Goal: Obtain resource: Download file/media

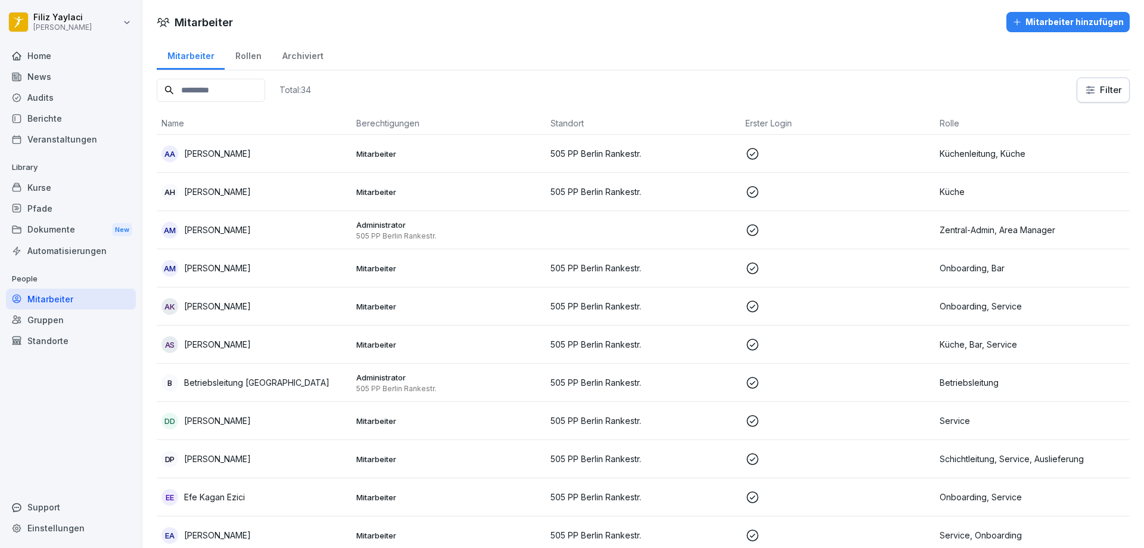
scroll to position [596, 0]
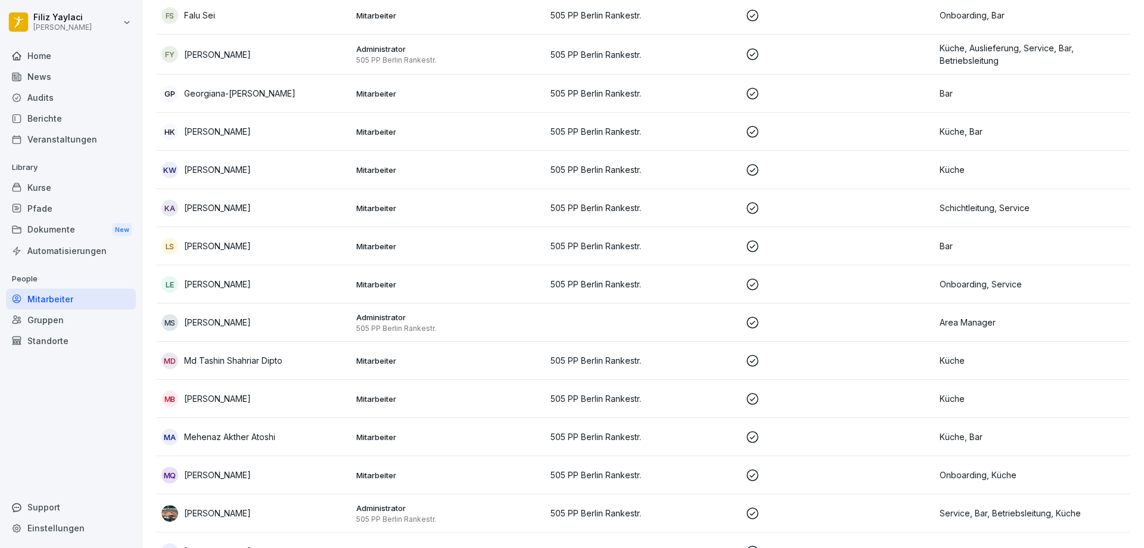
click at [54, 73] on div "News" at bounding box center [71, 76] width 130 height 21
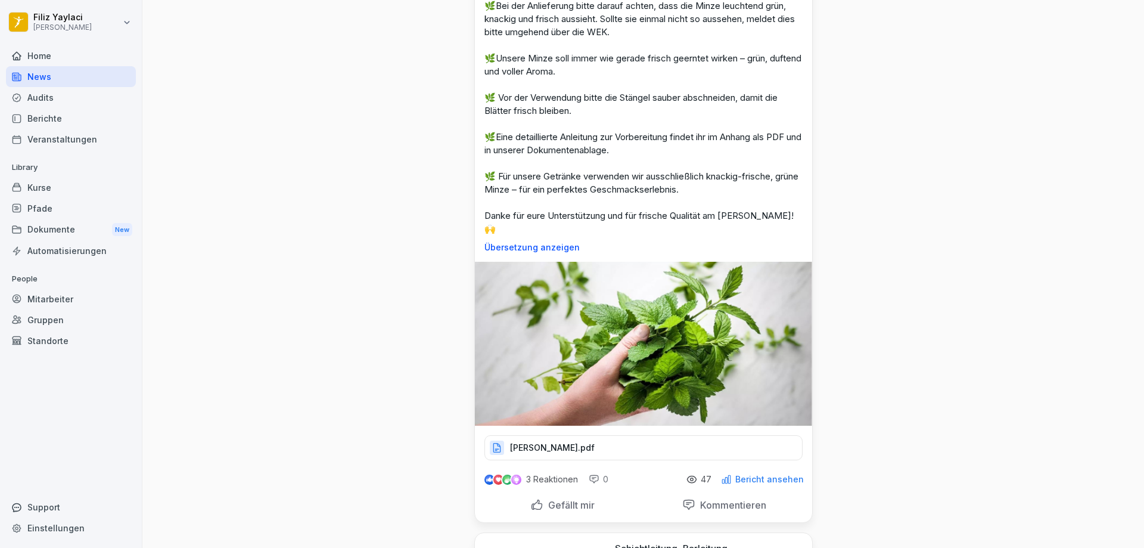
scroll to position [238, 0]
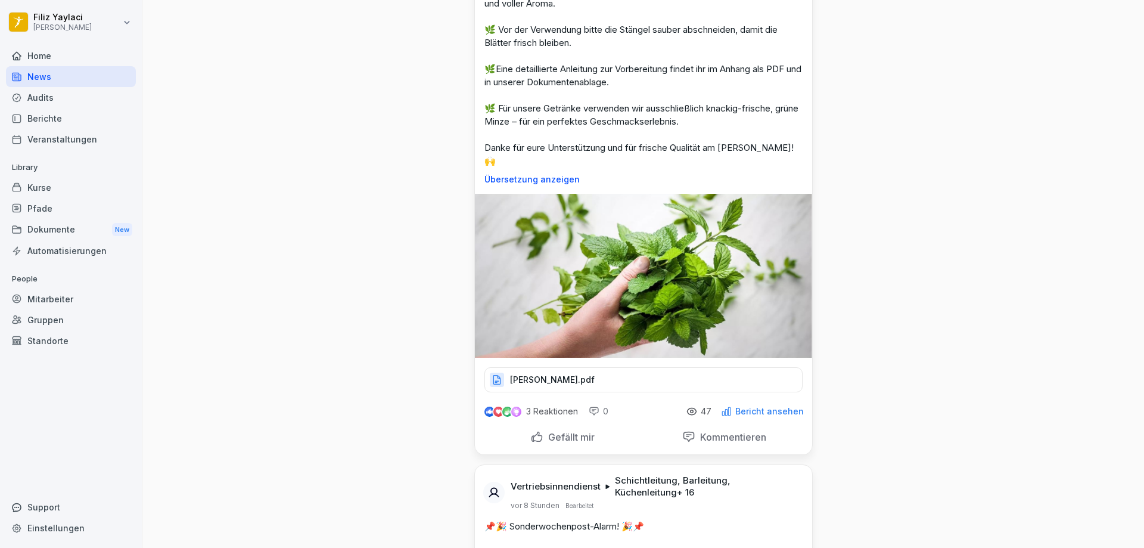
click at [612, 367] on div "[PERSON_NAME].pdf" at bounding box center [644, 379] width 318 height 25
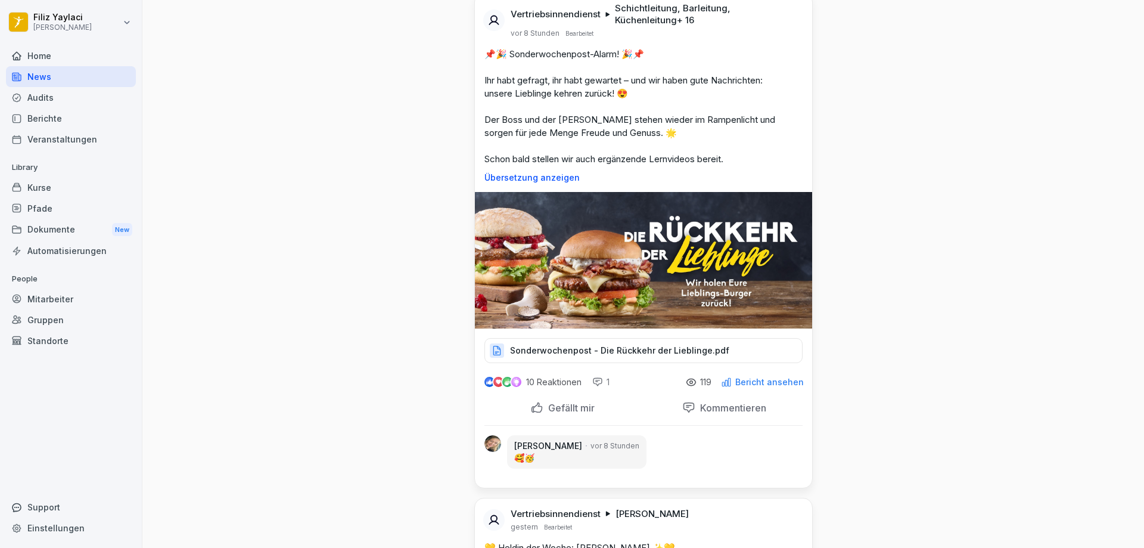
scroll to position [834, 0]
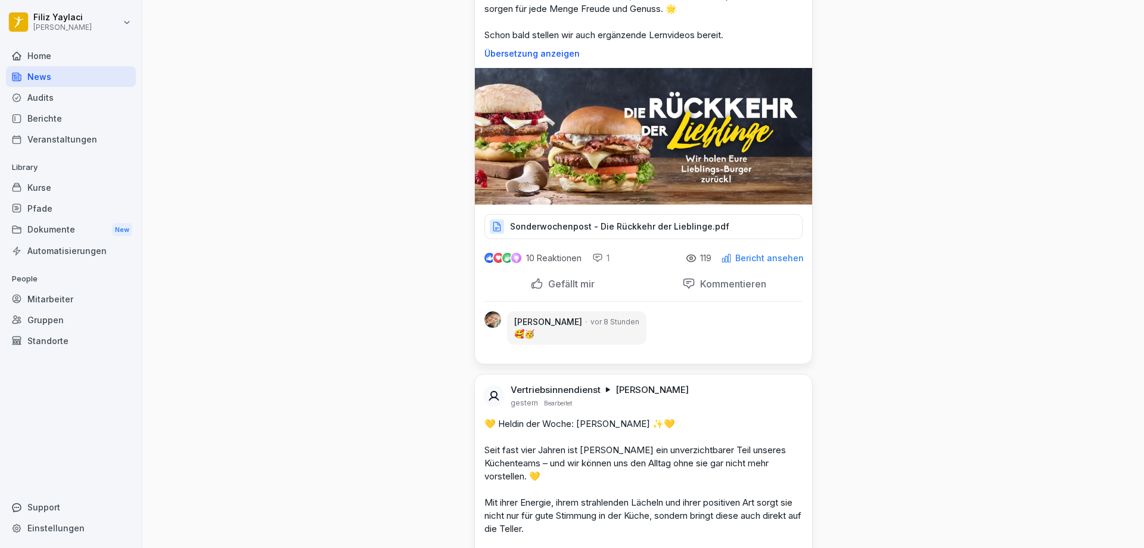
click at [610, 221] on p "Sonderwochenpost - Die Rückkehr der Lieblinge.pdf" at bounding box center [619, 227] width 219 height 12
click at [595, 221] on p "Sonderwochenpost - Die Rückkehr der Lieblinge.pdf" at bounding box center [619, 227] width 219 height 12
click at [642, 221] on p "Sonderwochenpost - Die Rückkehr der Lieblinge.pdf" at bounding box center [619, 227] width 219 height 12
click at [614, 221] on p "Sonderwochenpost - Die Rückkehr der Lieblinge.pdf" at bounding box center [619, 227] width 219 height 12
click at [586, 221] on p "Sonderwochenpost - Die Rückkehr der Lieblinge.pdf" at bounding box center [619, 227] width 219 height 12
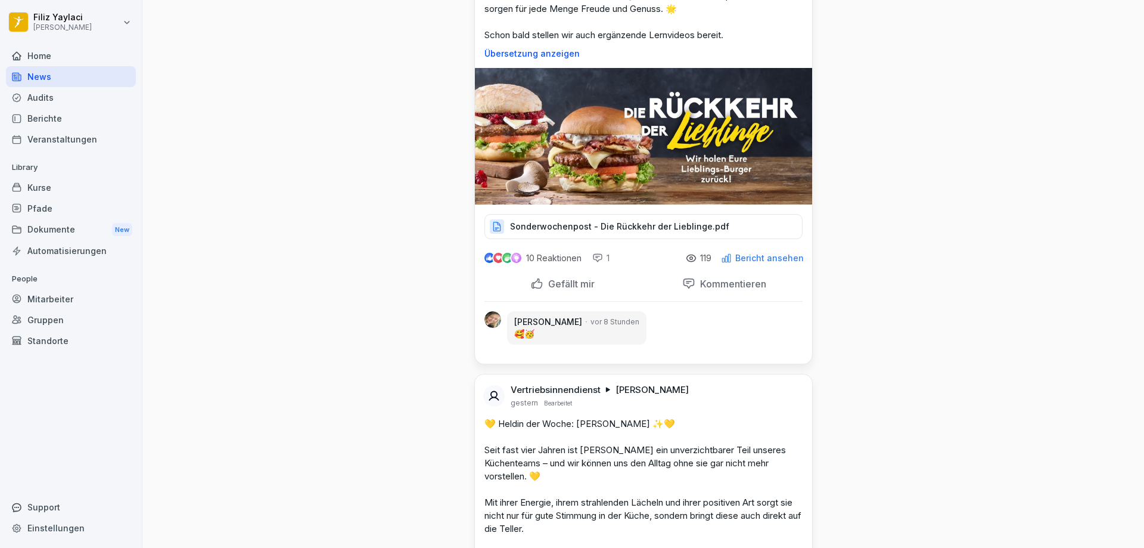
click at [610, 221] on p "Sonderwochenpost - Die Rückkehr der Lieblinge.pdf" at bounding box center [619, 227] width 219 height 12
